Goal: Task Accomplishment & Management: Use online tool/utility

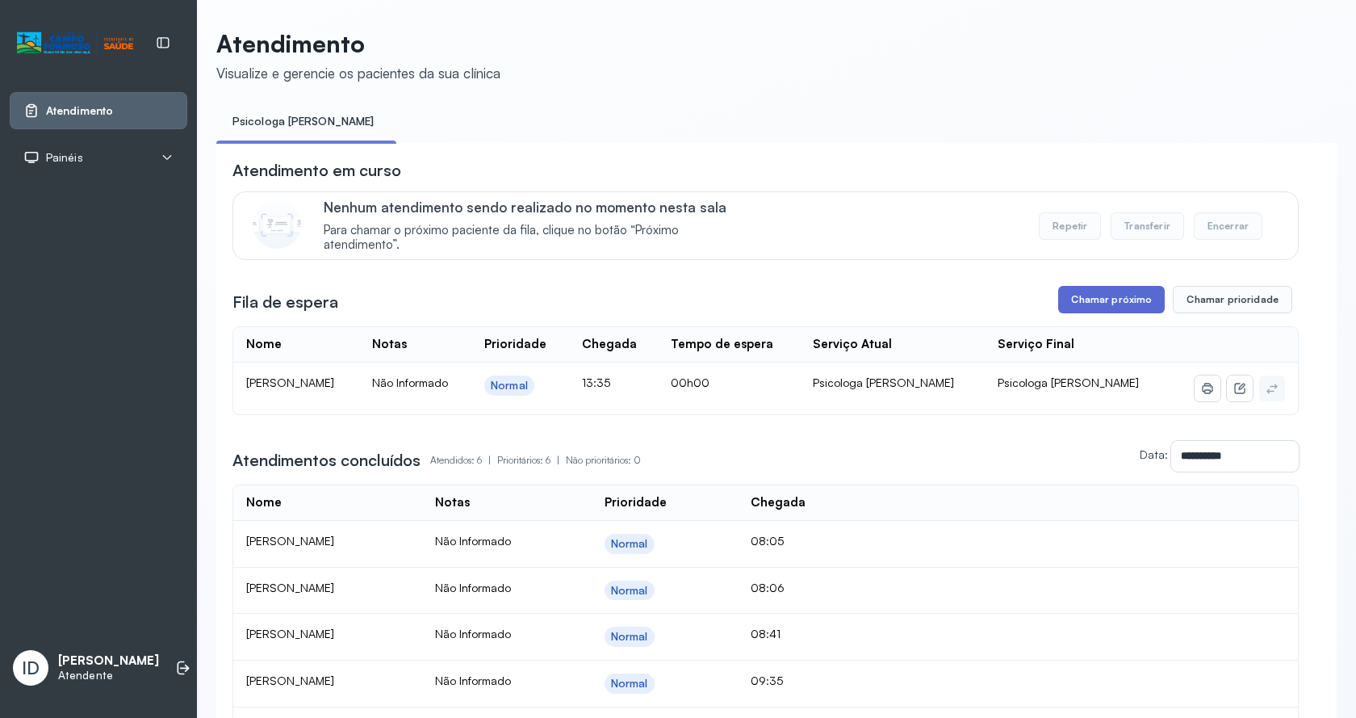
click at [1081, 309] on button "Chamar próximo" at bounding box center [1111, 299] width 107 height 27
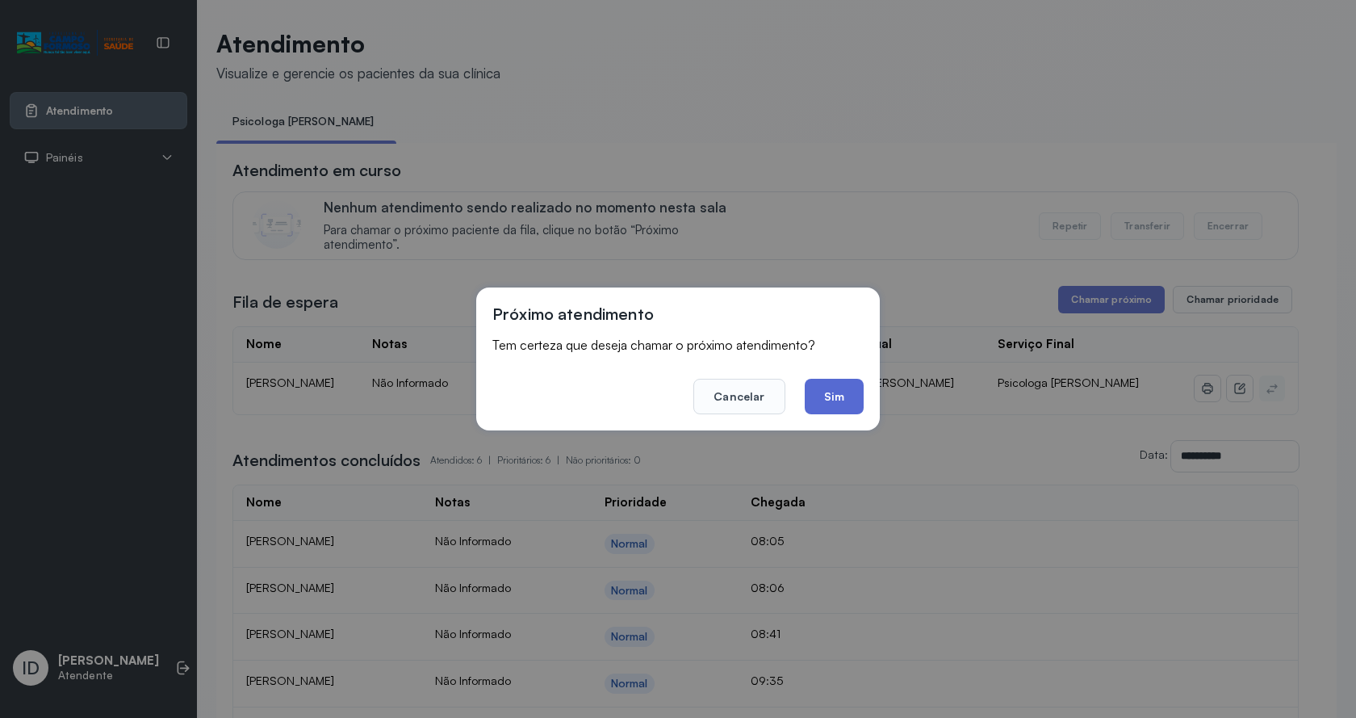
click at [822, 397] on button "Sim" at bounding box center [834, 397] width 59 height 36
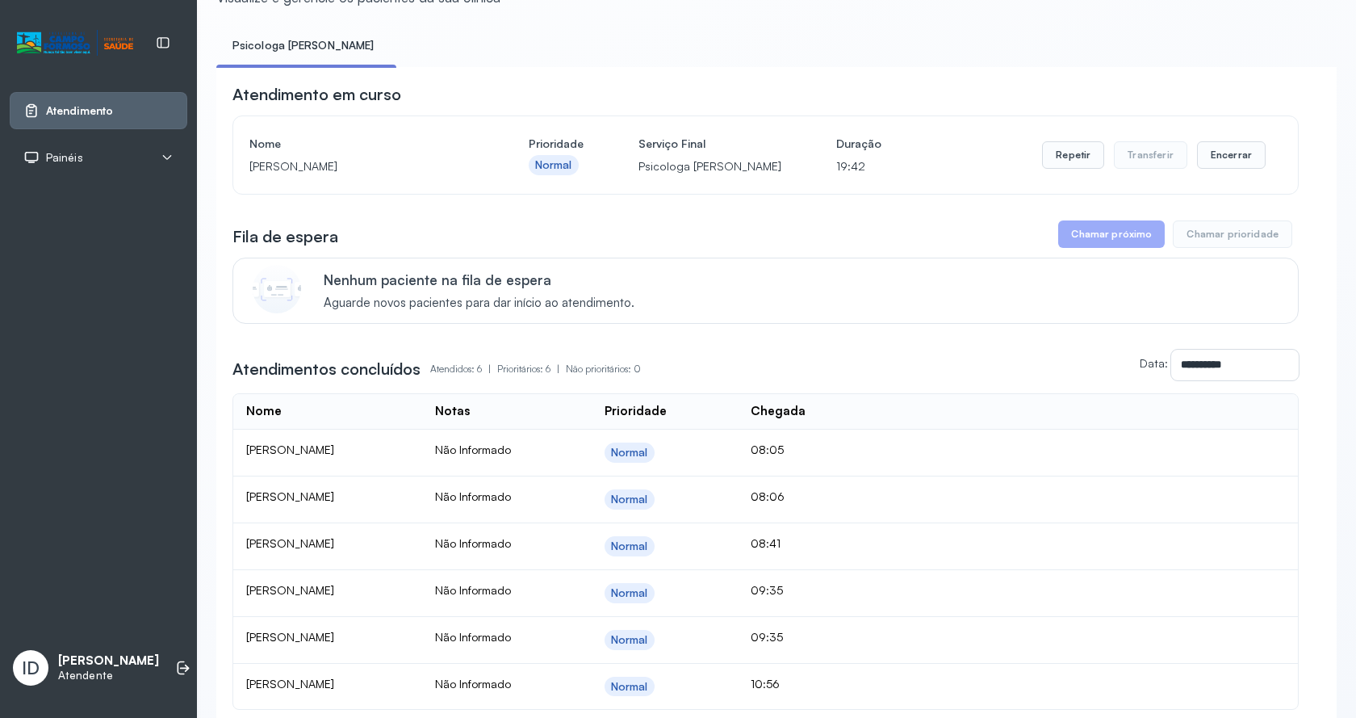
scroll to position [233, 0]
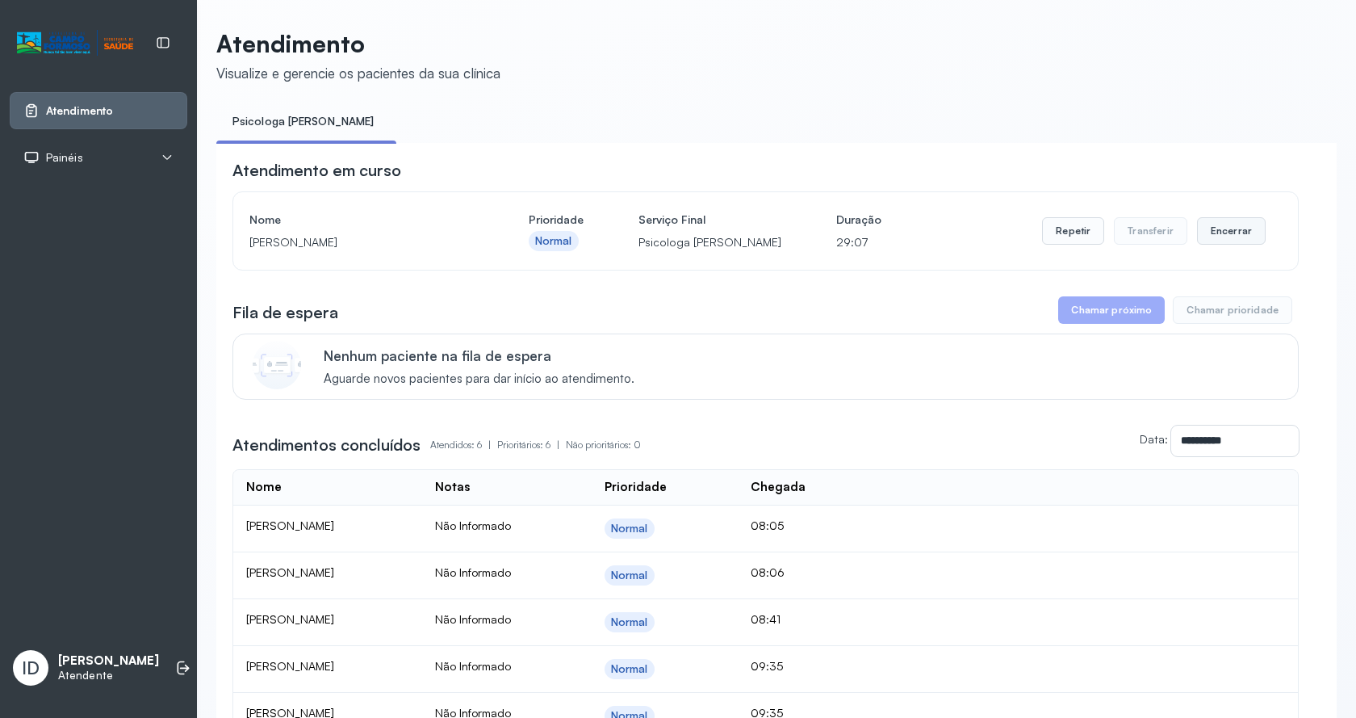
click at [1215, 224] on button "Encerrar" at bounding box center [1231, 230] width 69 height 27
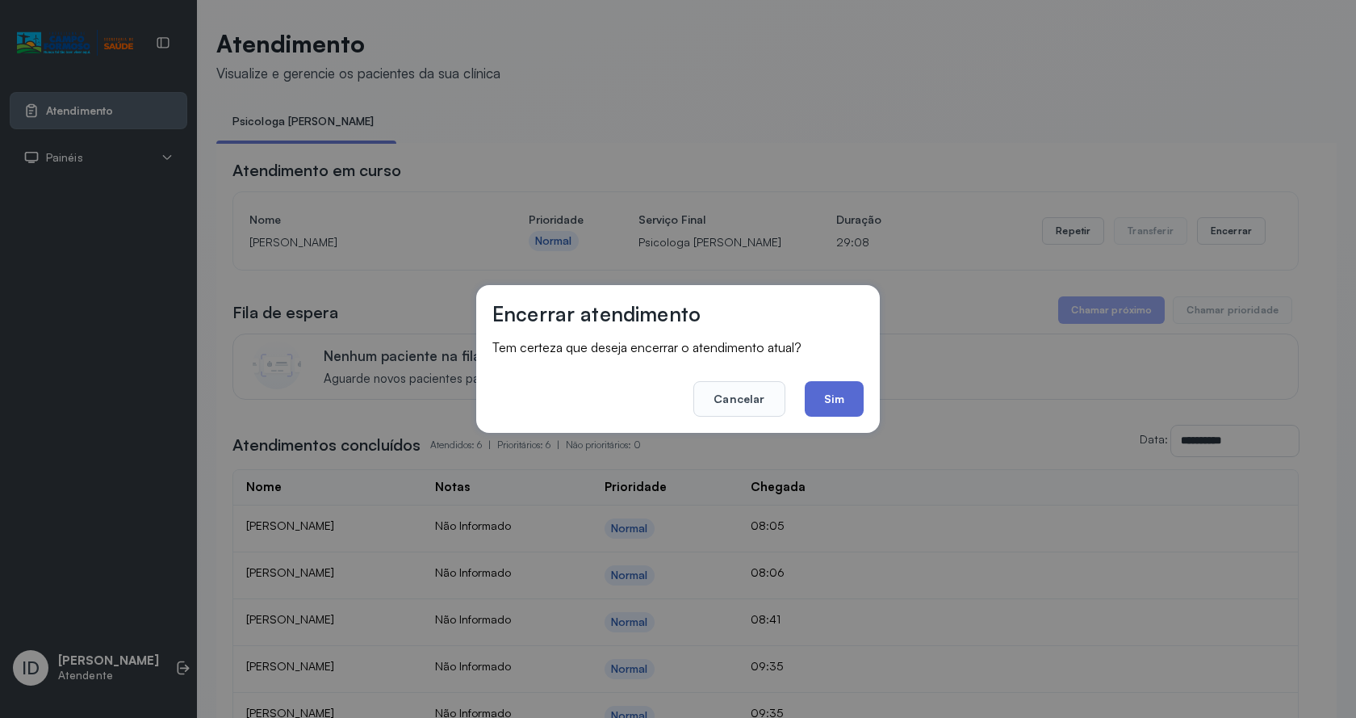
click at [841, 407] on button "Sim" at bounding box center [834, 399] width 59 height 36
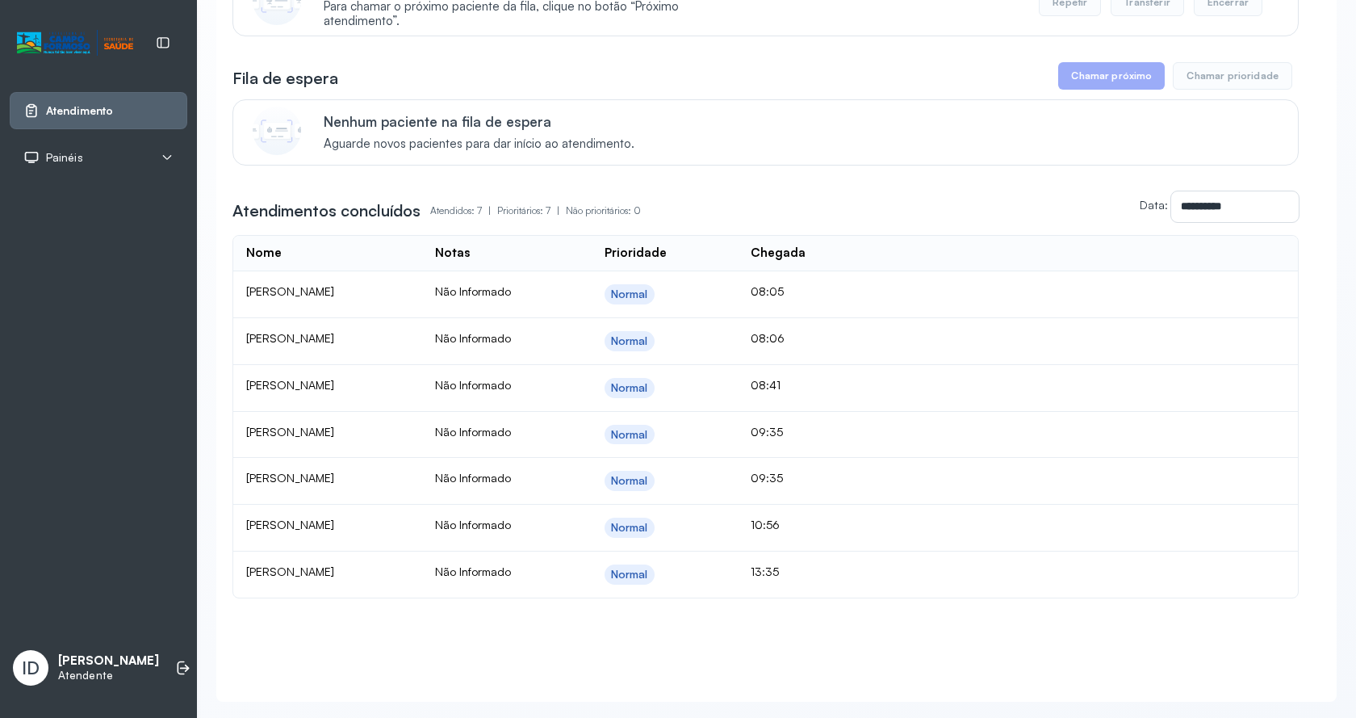
scroll to position [270, 0]
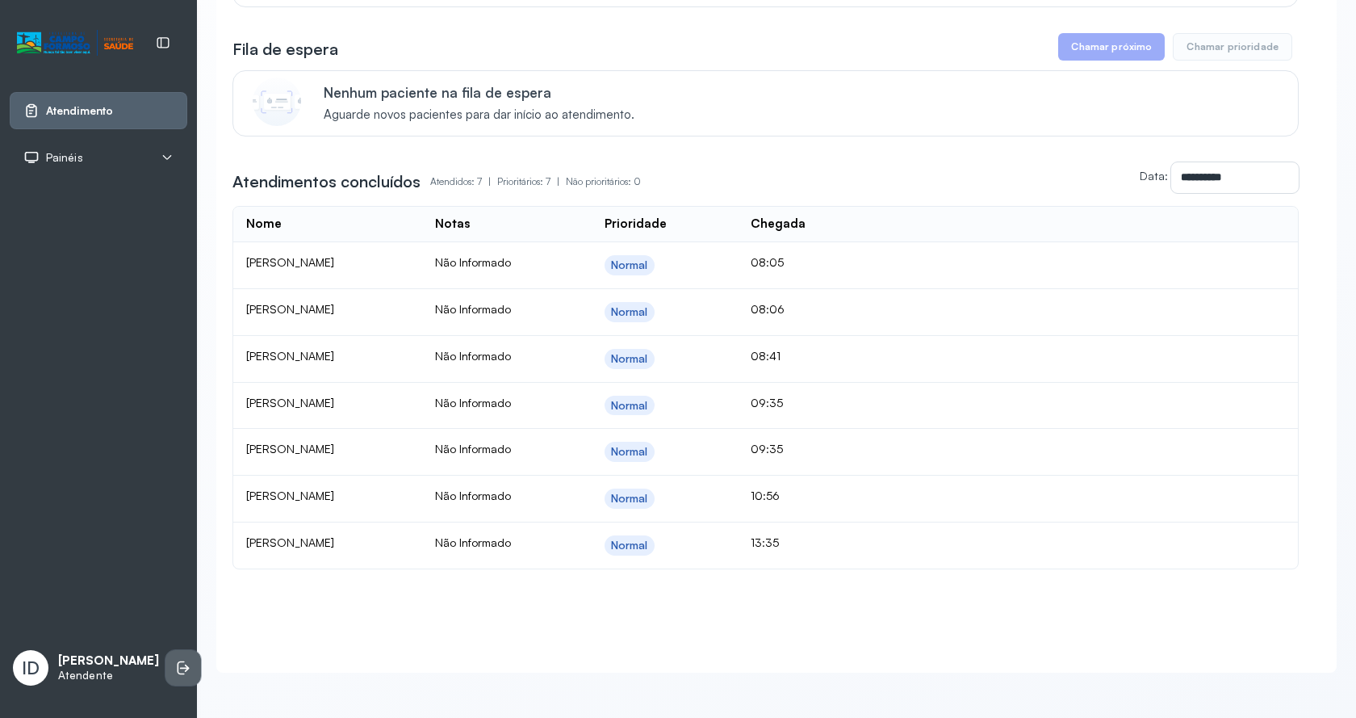
click at [174, 658] on li at bounding box center [183, 668] width 36 height 36
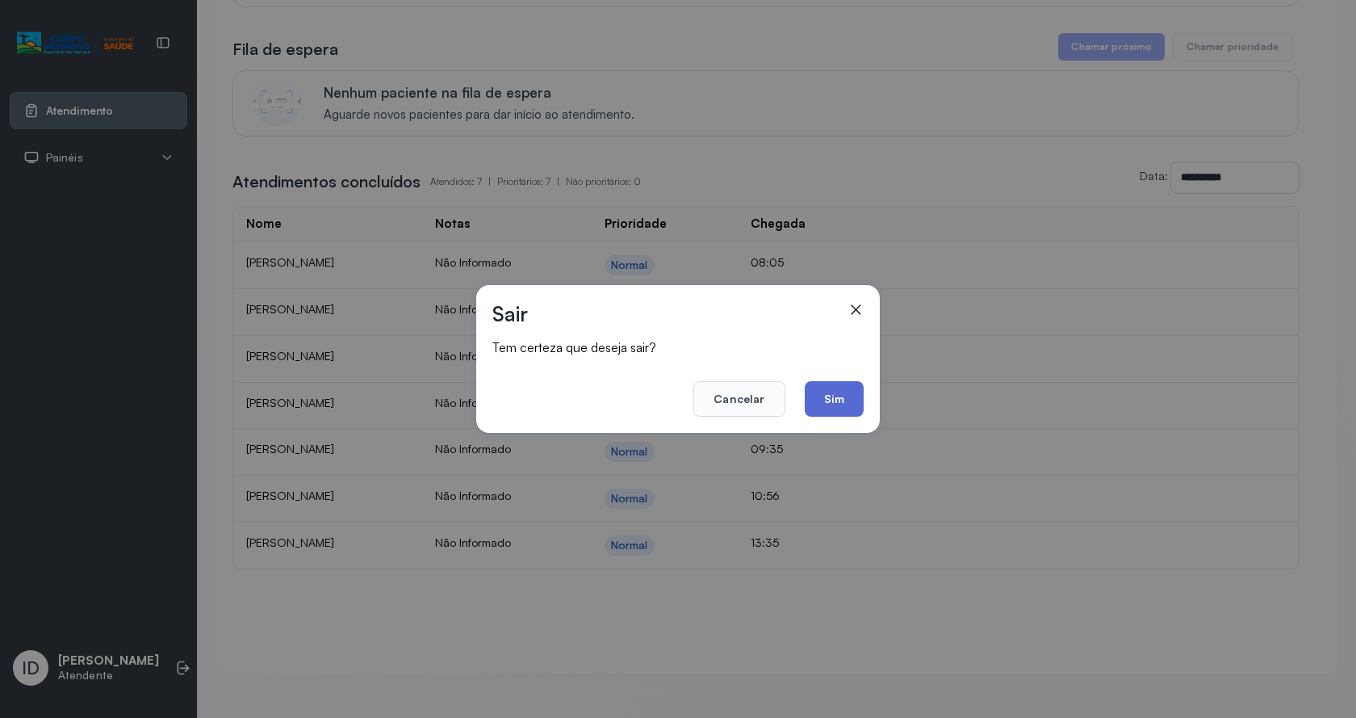
click at [846, 400] on button "Sim" at bounding box center [834, 399] width 59 height 36
